Goal: Information Seeking & Learning: Learn about a topic

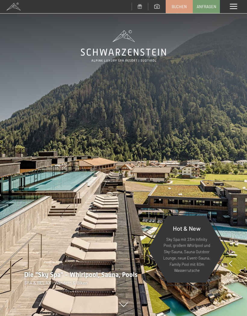
click at [238, 13] on div "Menü" at bounding box center [233, 6] width 27 height 13
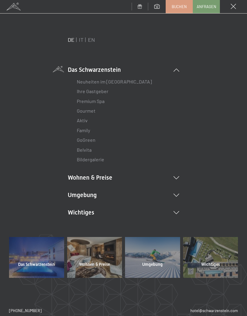
click at [101, 101] on link "Premium Spa" at bounding box center [91, 101] width 28 height 6
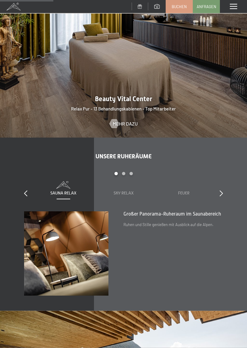
scroll to position [594, 0]
click at [219, 190] on icon at bounding box center [220, 193] width 3 height 6
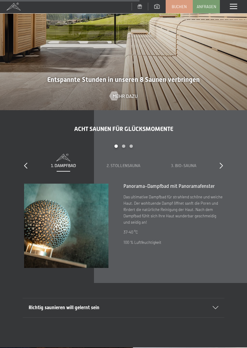
scroll to position [1272, 0]
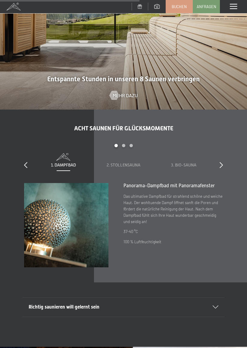
click at [220, 164] on icon at bounding box center [220, 165] width 3 height 6
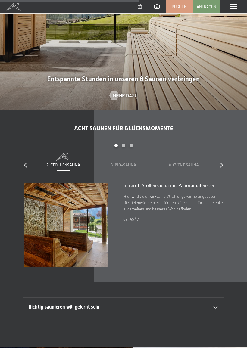
click at [221, 162] on icon at bounding box center [220, 165] width 3 height 6
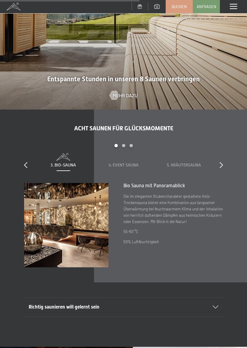
click at [222, 162] on icon at bounding box center [220, 165] width 3 height 6
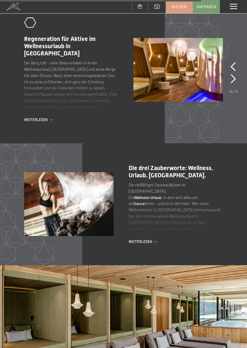
scroll to position [1842, 0]
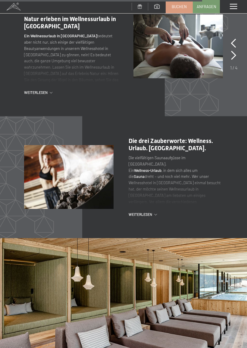
click at [153, 213] on span "Weiterlesen" at bounding box center [141, 214] width 26 height 5
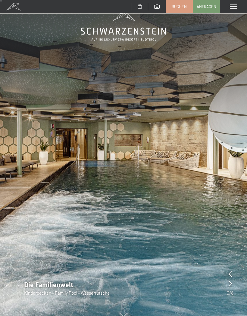
scroll to position [0, 0]
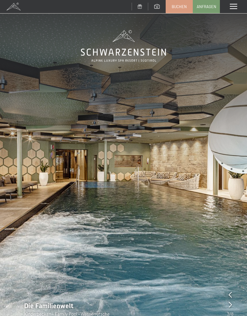
click at [234, 8] on span at bounding box center [232, 6] width 7 height 5
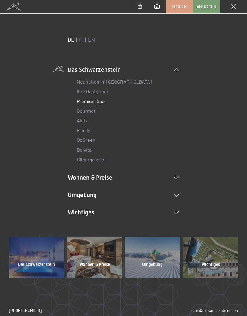
click at [173, 179] on li "Wohnen & Preise Inklusivleistungen Zimmer & Preise Liste Angebote Liste Familie…" at bounding box center [123, 177] width 111 height 8
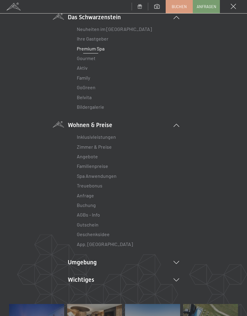
scroll to position [53, 0]
click at [110, 135] on link "Inklusivleistungen" at bounding box center [96, 137] width 39 height 6
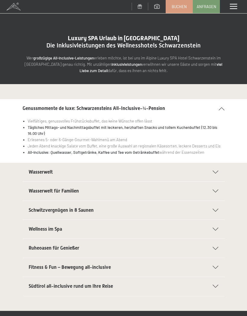
click at [213, 190] on icon at bounding box center [215, 191] width 6 height 3
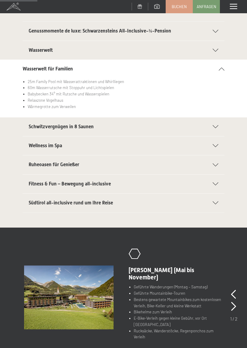
scroll to position [82, 0]
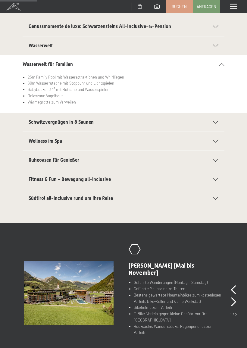
click at [217, 159] on icon at bounding box center [215, 160] width 6 height 3
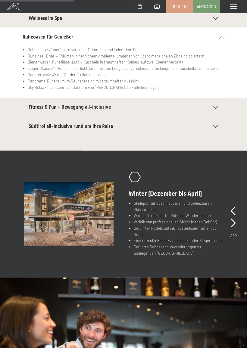
scroll to position [167, 0]
click at [216, 126] on icon at bounding box center [215, 125] width 6 height 3
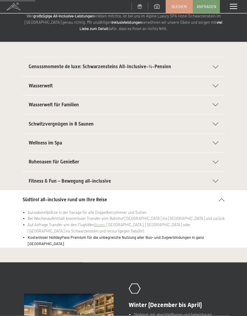
scroll to position [0, 0]
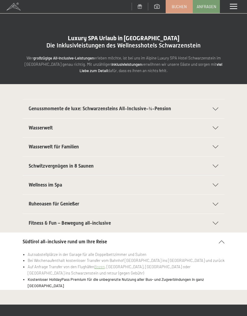
click at [235, 8] on span at bounding box center [232, 6] width 7 height 5
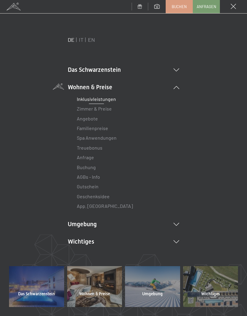
click at [112, 140] on link "Spa Anwendungen" at bounding box center [97, 138] width 40 height 6
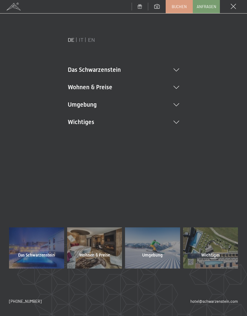
click at [177, 107] on li "Umgebung Das Ahrntal Ski & Winter Skifahren Skischule Wandern & Sommer Wandern …" at bounding box center [123, 104] width 111 height 8
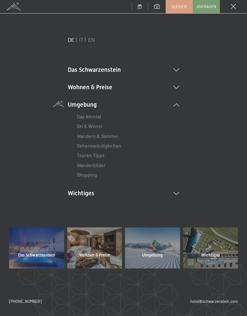
click at [114, 139] on link "Wandern & Sommer" at bounding box center [98, 136] width 42 height 6
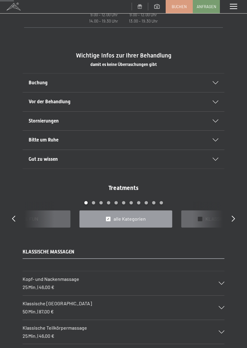
scroll to position [266, 0]
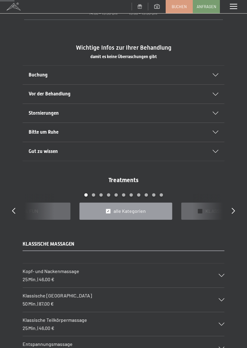
click at [213, 150] on icon at bounding box center [215, 151] width 6 height 3
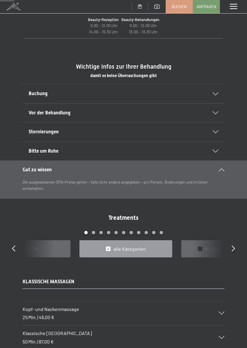
click at [218, 92] on icon at bounding box center [215, 93] width 6 height 3
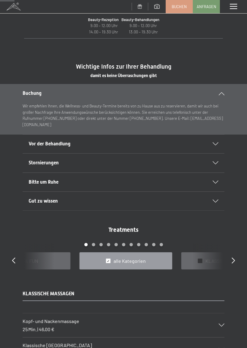
click at [216, 144] on div "Vor der Behandlung" at bounding box center [123, 143] width 189 height 19
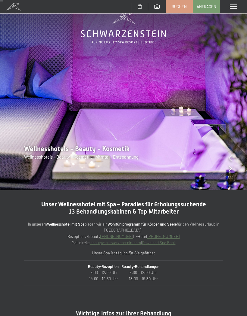
scroll to position [0, 0]
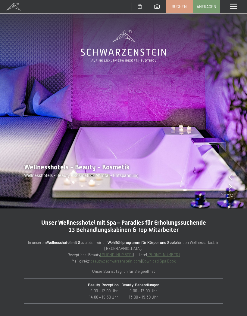
click at [230, 181] on div at bounding box center [229, 177] width 3 height 8
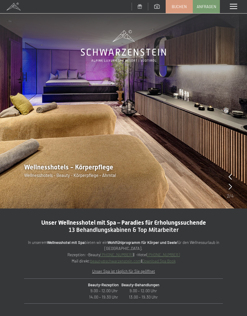
click at [233, 187] on img at bounding box center [123, 104] width 247 height 209
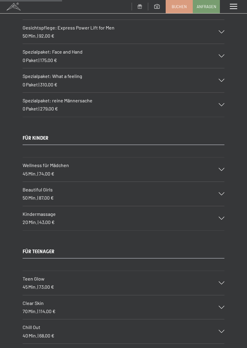
scroll to position [1140, 0]
click at [222, 164] on div "Wellness für Mädchen 45 Min. | 74,00 €" at bounding box center [123, 170] width 201 height 24
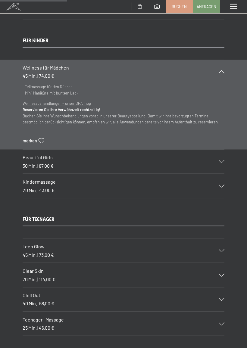
scroll to position [1258, 0]
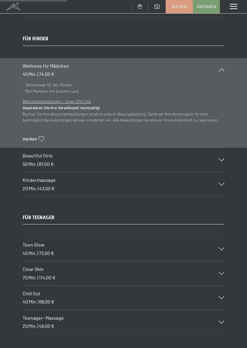
click at [220, 158] on icon at bounding box center [221, 159] width 6 height 3
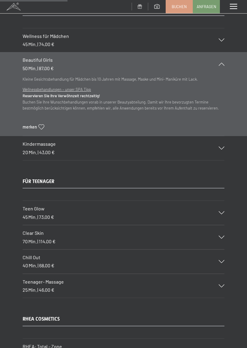
scroll to position [1289, 0]
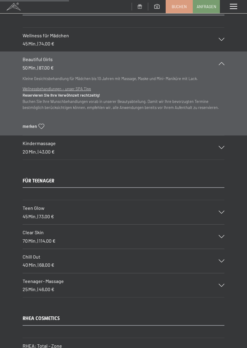
click at [219, 146] on icon at bounding box center [221, 147] width 6 height 3
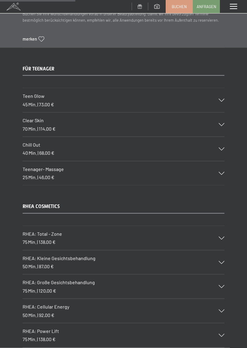
scroll to position [1411, 0]
click at [220, 98] on icon at bounding box center [221, 99] width 6 height 3
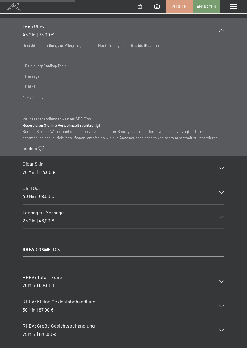
click at [221, 166] on icon at bounding box center [221, 167] width 6 height 3
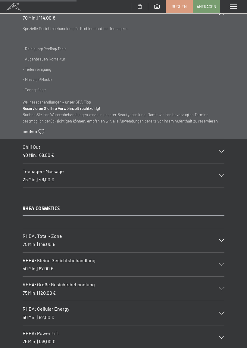
scroll to position [1453, 0]
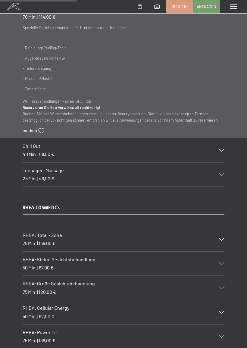
click at [219, 173] on icon at bounding box center [221, 174] width 6 height 3
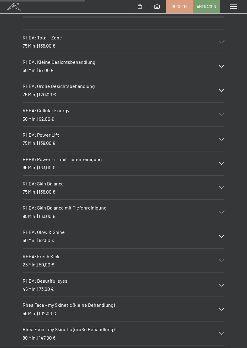
scroll to position [1591, 0]
click at [221, 88] on icon at bounding box center [221, 89] width 6 height 3
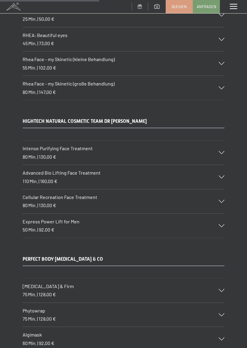
scroll to position [1890, 0]
click at [222, 151] on icon at bounding box center [221, 152] width 6 height 3
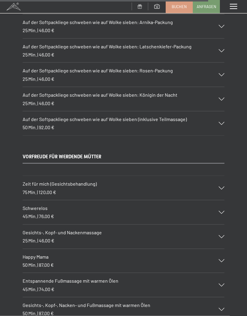
scroll to position [3973, 0]
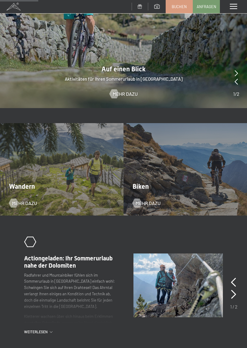
scroll to position [405, 0]
click at [26, 199] on span "Mehr dazu" at bounding box center [24, 202] width 25 height 7
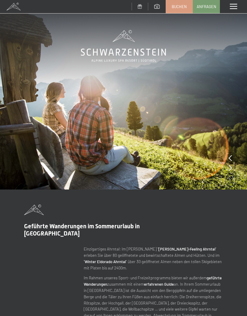
click at [236, 7] on span at bounding box center [232, 6] width 7 height 5
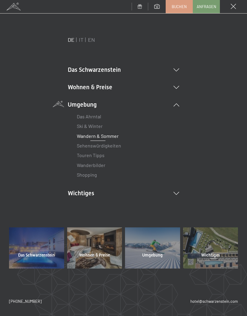
click at [177, 88] on icon at bounding box center [176, 87] width 6 height 3
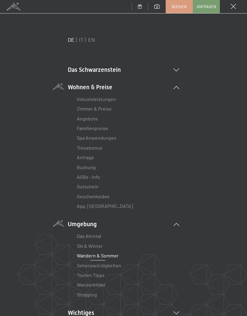
click at [104, 111] on link "Zimmer & Preise" at bounding box center [94, 109] width 35 height 6
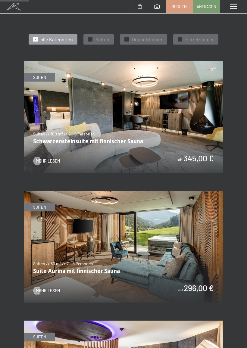
scroll to position [262, 0]
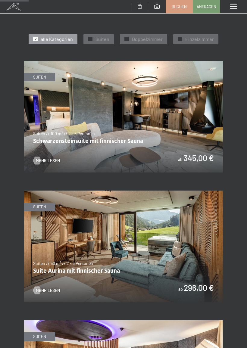
click at [57, 158] on span "Mehr Lesen" at bounding box center [48, 161] width 24 height 6
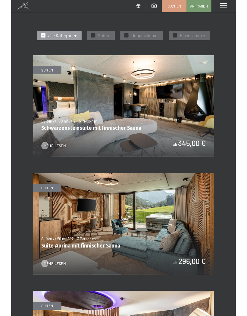
scroll to position [0, 0]
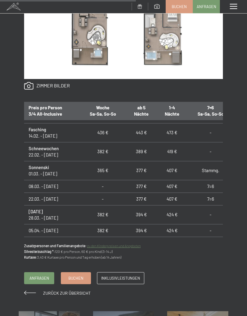
scroll to position [301, 0]
click at [158, 267] on div "Anfragen Buchen Suiten // 100 m² // 2 - 5 Personen Schwarzensteinsuite mit finn…" at bounding box center [123, 43] width 247 height 506
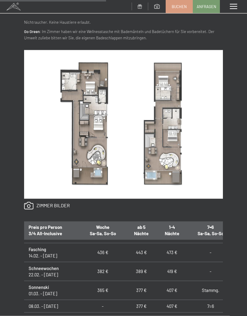
scroll to position [296, 0]
